Goal: Information Seeking & Learning: Learn about a topic

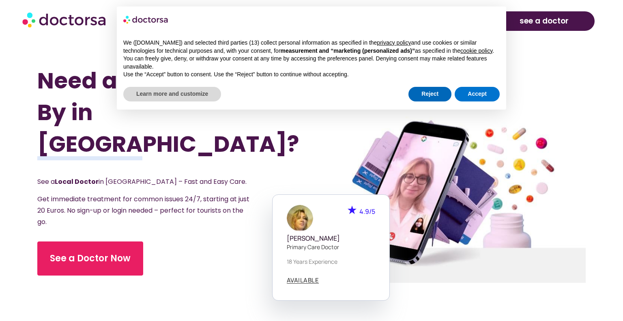
scroll to position [154, 0]
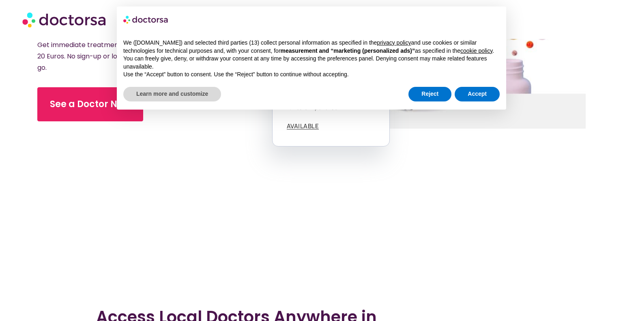
click at [432, 81] on div "We ([DOMAIN_NAME]) and selected third parties (13) collect personal information…" at bounding box center [311, 58] width 389 height 53
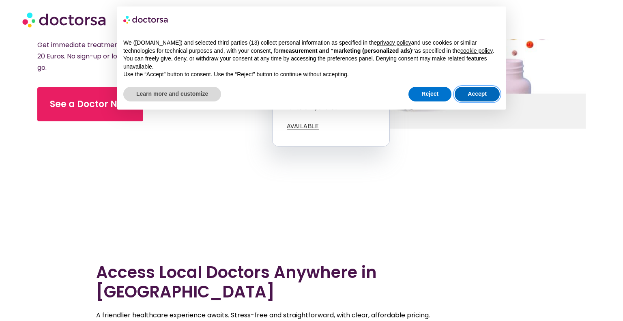
click at [468, 92] on button "Accept" at bounding box center [477, 94] width 45 height 15
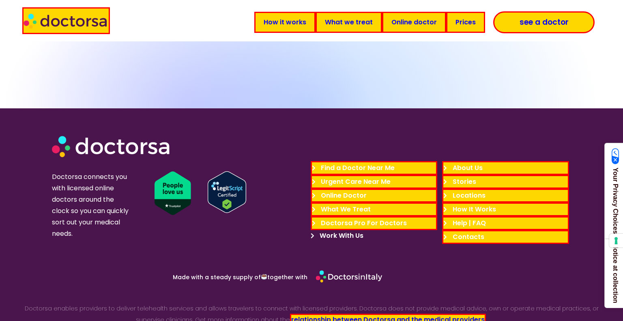
scroll to position [2540, 0]
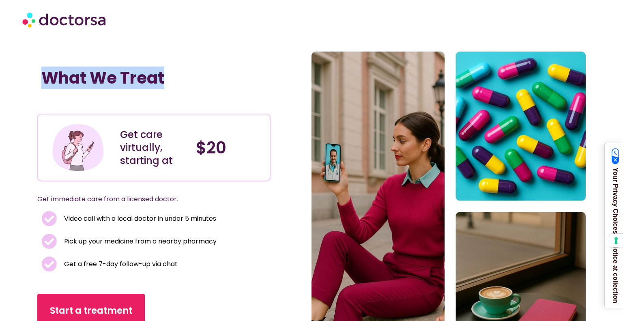
drag, startPoint x: 38, startPoint y: 77, endPoint x: 201, endPoint y: 77, distance: 163.5
click at [201, 77] on div "What We Treat" at bounding box center [153, 86] width 233 height 45
copy h1 "What We Treat"
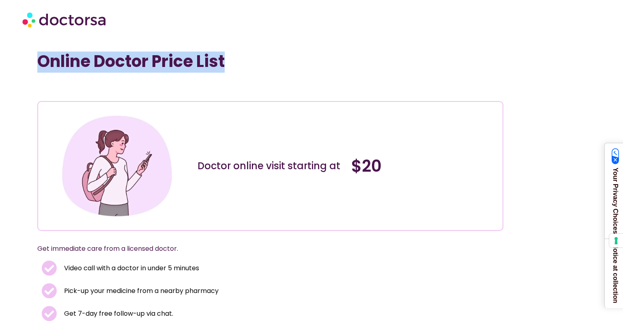
drag, startPoint x: 34, startPoint y: 63, endPoint x: 245, endPoint y: 62, distance: 210.1
click at [245, 62] on section "Online Doctor Price List Doctor online visit starting at $20 Get immediate care…" at bounding box center [311, 250] width 623 height 396
copy h1 "Online Doctor Price List"
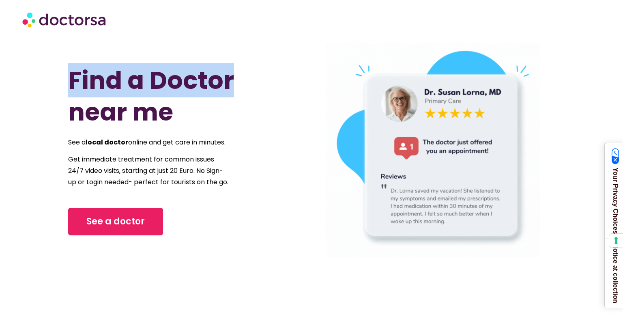
drag, startPoint x: 67, startPoint y: 62, endPoint x: 256, endPoint y: 79, distance: 190.2
click at [256, 79] on section "Find a Doctor near me See a local doctor online and get care in minutes. Get im…" at bounding box center [311, 150] width 623 height 222
copy h1 "Find a Doctor"
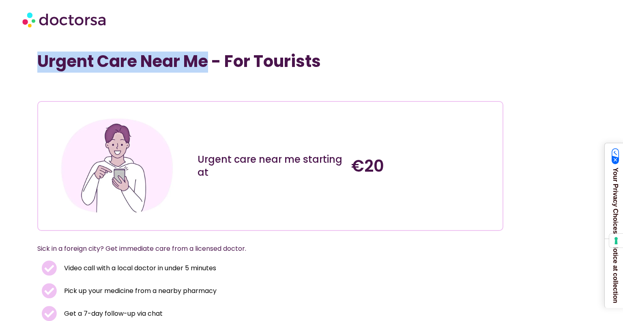
drag, startPoint x: 42, startPoint y: 56, endPoint x: 212, endPoint y: 64, distance: 170.1
click at [212, 64] on h1 "Urgent Care Near Me - For Tourists" at bounding box center [270, 61] width 466 height 19
copy h1 "Urgent Care Near Me"
